Goal: Task Accomplishment & Management: Use online tool/utility

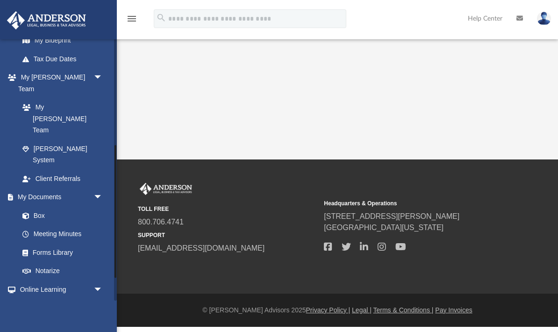
scroll to position [236, 0]
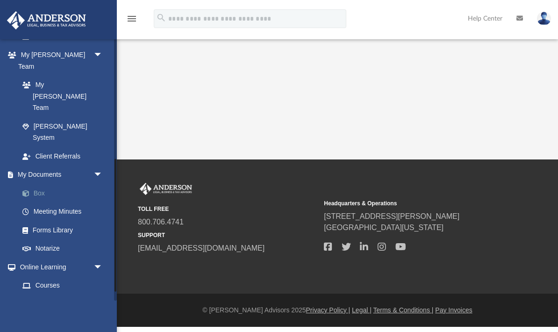
click at [47, 184] on link "Box" at bounding box center [65, 193] width 104 height 19
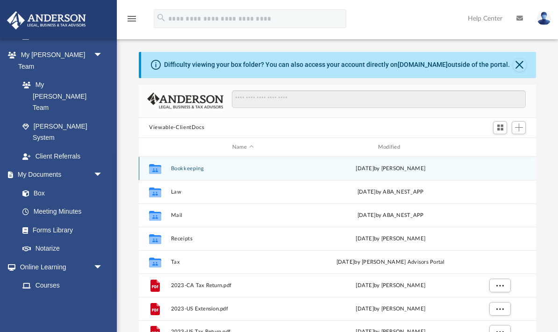
scroll to position [0, 0]
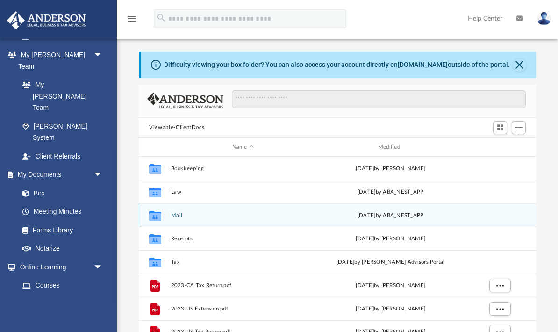
click at [158, 215] on icon "grid" at bounding box center [155, 216] width 12 height 7
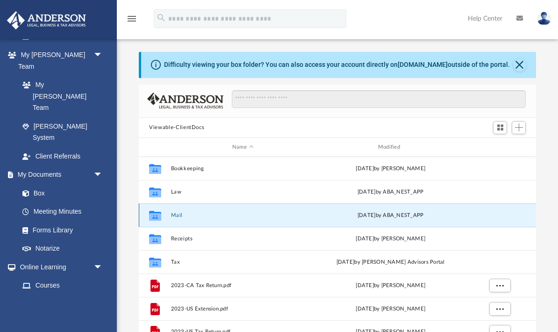
click at [151, 215] on icon "grid" at bounding box center [155, 216] width 12 height 7
click at [214, 214] on button "Mail" at bounding box center [243, 215] width 144 height 6
click at [421, 212] on div "[DATE] by ABA_NEST_APP" at bounding box center [390, 215] width 144 height 8
click at [158, 214] on icon "grid" at bounding box center [155, 216] width 12 height 7
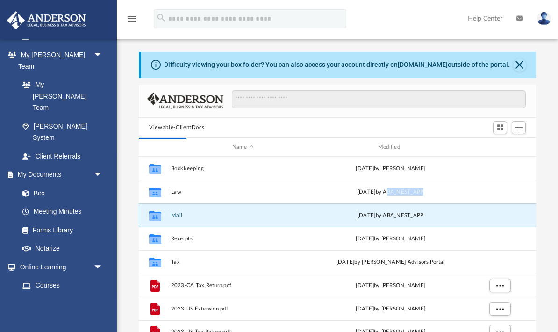
click at [158, 214] on icon "grid" at bounding box center [155, 216] width 12 height 7
click at [204, 219] on div "Collaborated Folder Mail [DATE] by ABA_NEST_APP" at bounding box center [337, 214] width 397 height 23
click at [160, 216] on icon "grid" at bounding box center [155, 216] width 12 height 7
click at [161, 217] on icon "grid" at bounding box center [155, 216] width 12 height 7
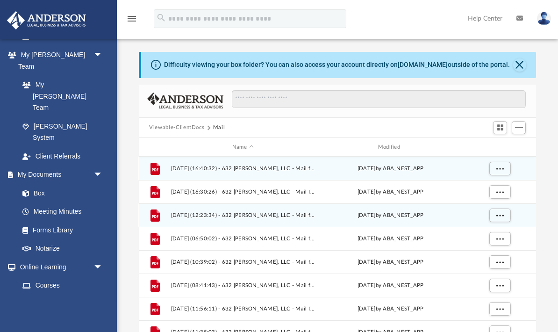
click at [274, 170] on span "[DATE] (16:40:32) - 632 [PERSON_NAME], LLC - Mail from CHASE.pdf" at bounding box center [243, 168] width 144 height 6
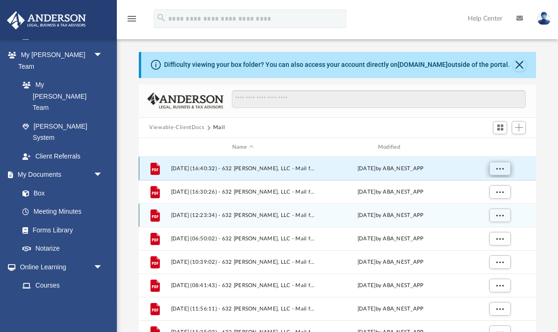
click at [503, 172] on button "More options" at bounding box center [499, 169] width 21 height 14
click at [499, 191] on li "Preview" at bounding box center [491, 187] width 27 height 10
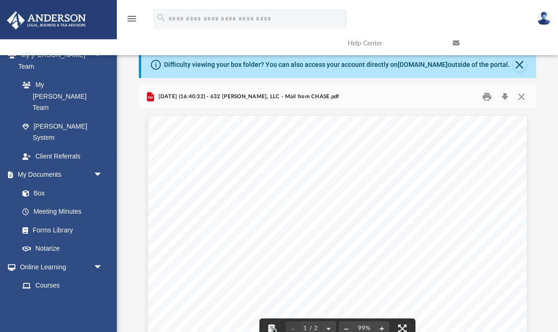
scroll to position [0, 0]
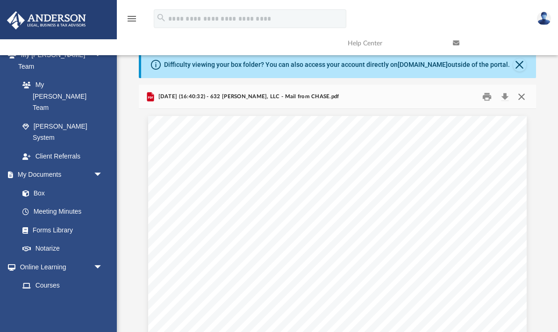
click at [521, 99] on button "Close" at bounding box center [520, 96] width 17 height 14
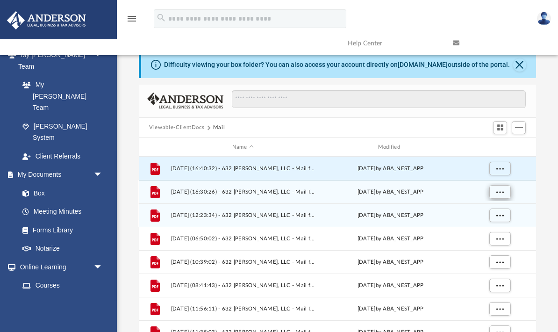
click at [501, 192] on span "More options" at bounding box center [499, 191] width 7 height 5
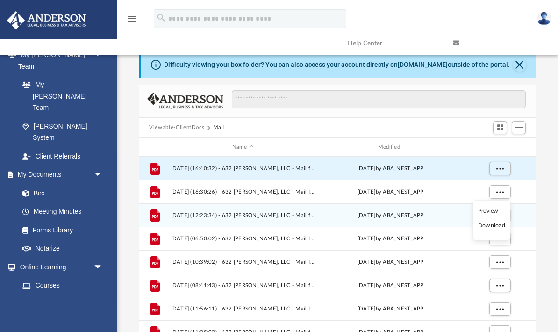
click at [499, 212] on li "Preview" at bounding box center [491, 210] width 27 height 10
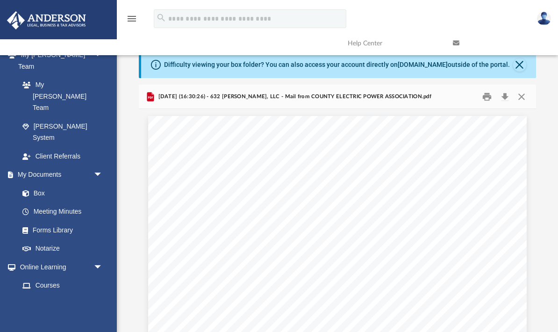
scroll to position [37, 0]
